Goal: Task Accomplishment & Management: Manage account settings

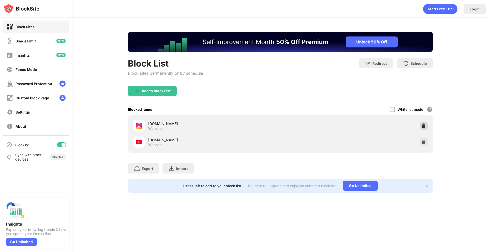
click at [425, 128] on img at bounding box center [423, 125] width 5 height 5
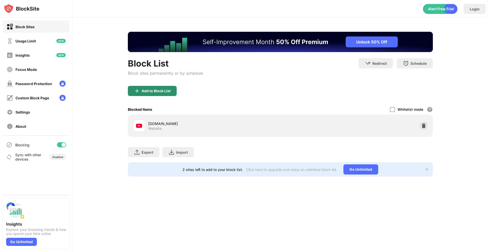
click at [166, 93] on div "Add to Block List" at bounding box center [152, 91] width 49 height 10
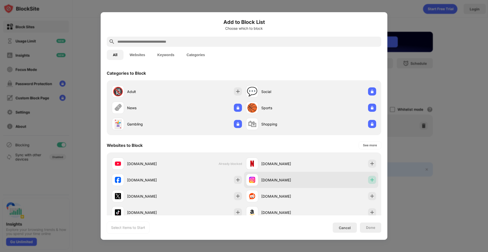
click at [376, 181] on div at bounding box center [372, 180] width 8 height 8
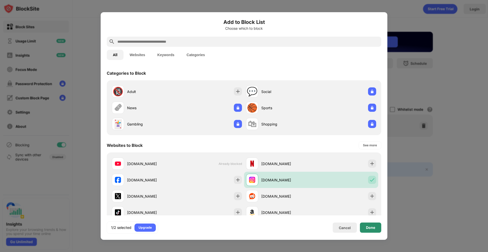
click at [373, 228] on div "Done" at bounding box center [370, 228] width 9 height 4
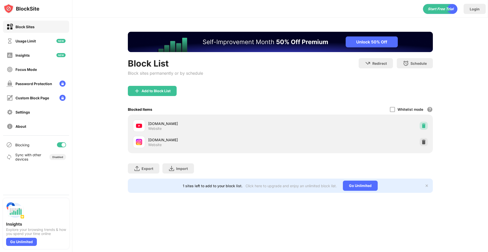
click at [422, 126] on img at bounding box center [423, 125] width 5 height 5
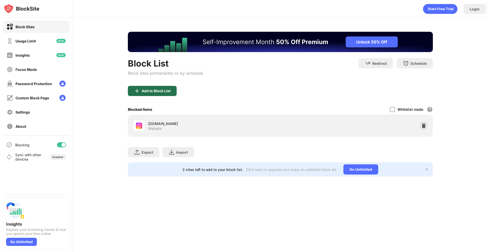
click at [162, 91] on div "Add to Block List" at bounding box center [156, 91] width 29 height 4
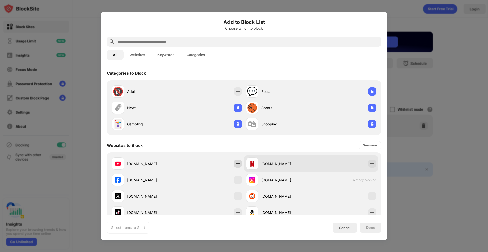
drag, startPoint x: 237, startPoint y: 163, endPoint x: 246, endPoint y: 164, distance: 8.8
click at [237, 163] on img at bounding box center [237, 163] width 5 height 5
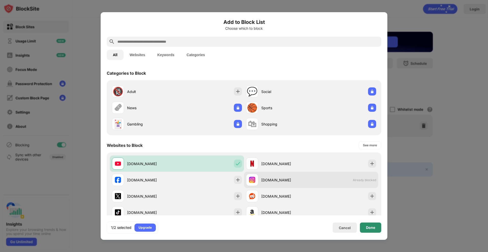
drag, startPoint x: 371, startPoint y: 231, endPoint x: 324, endPoint y: 180, distance: 69.8
click at [371, 230] on div "Done" at bounding box center [370, 228] width 21 height 10
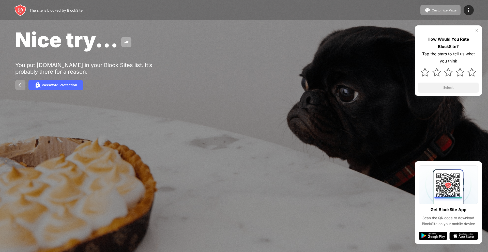
click at [19, 84] on img at bounding box center [20, 85] width 6 height 6
